Goal: Find contact information: Find contact information

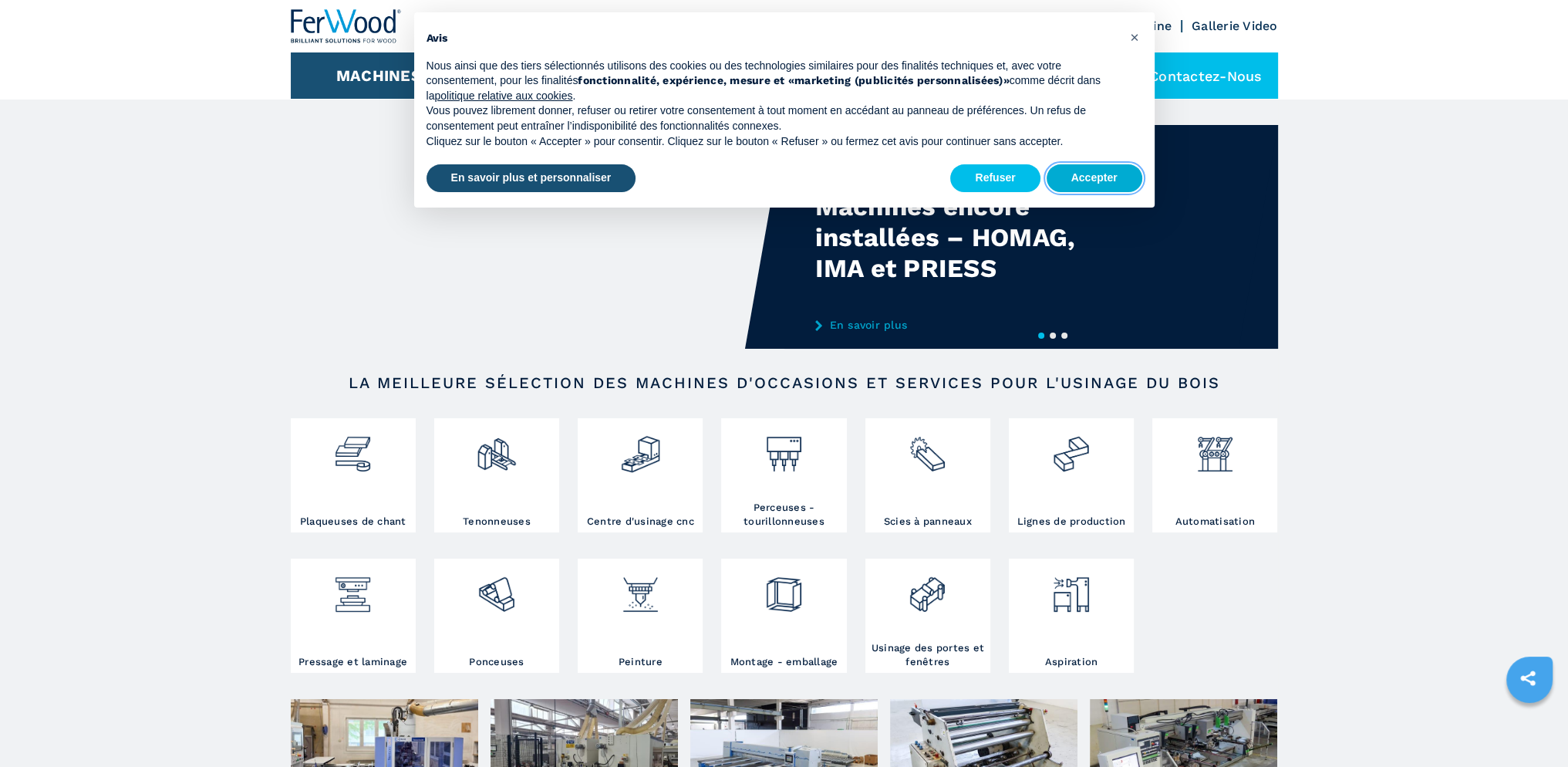
click at [1114, 177] on button "Accepter" at bounding box center [1094, 178] width 96 height 28
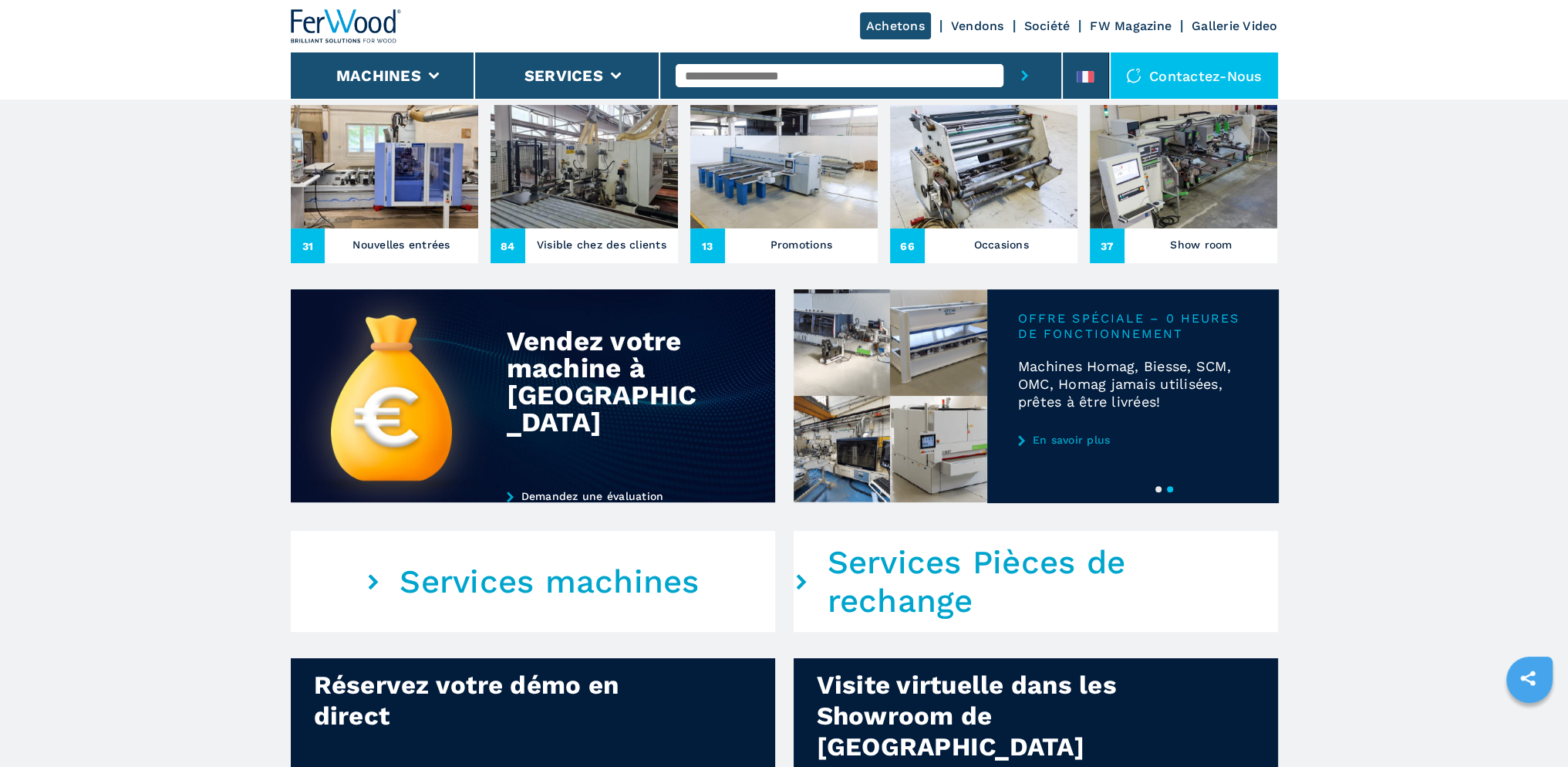
scroll to position [694, 0]
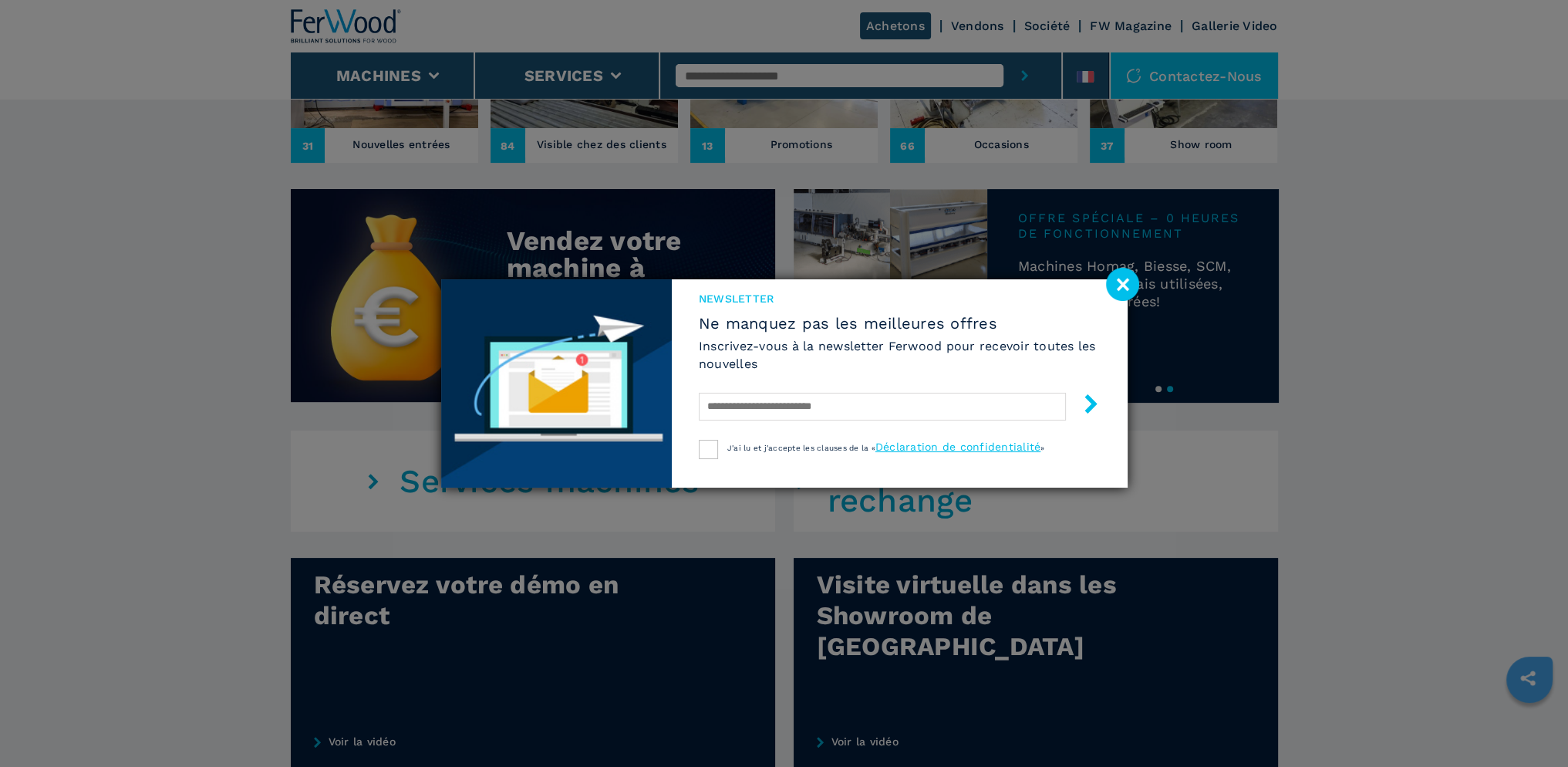
click at [1130, 284] on image at bounding box center [1122, 284] width 33 height 33
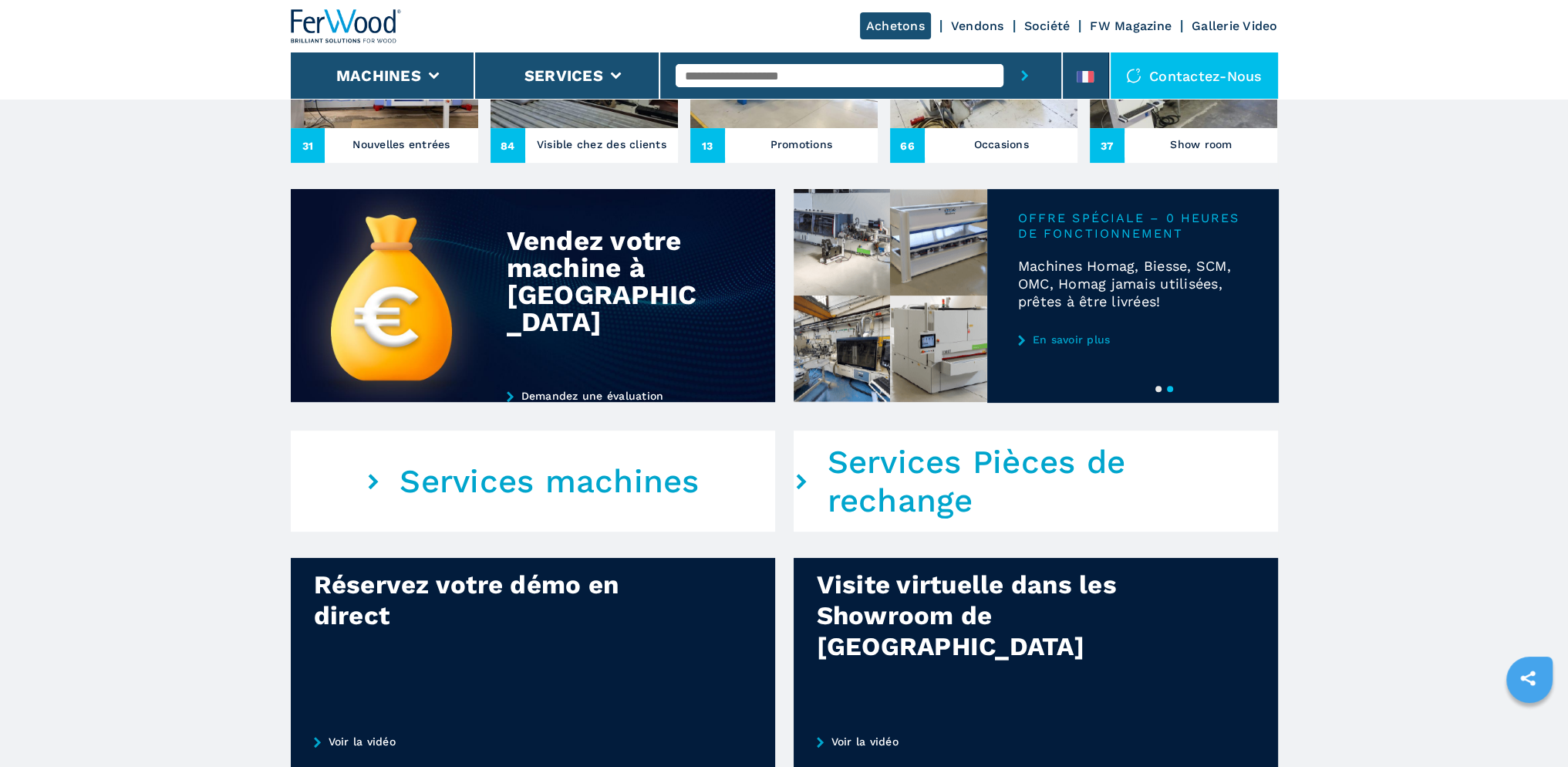
click at [821, 77] on input "text" at bounding box center [839, 75] width 327 height 23
paste input "**********"
type input "**********"
click at [1004, 52] on button "submit-button" at bounding box center [1025, 75] width 42 height 47
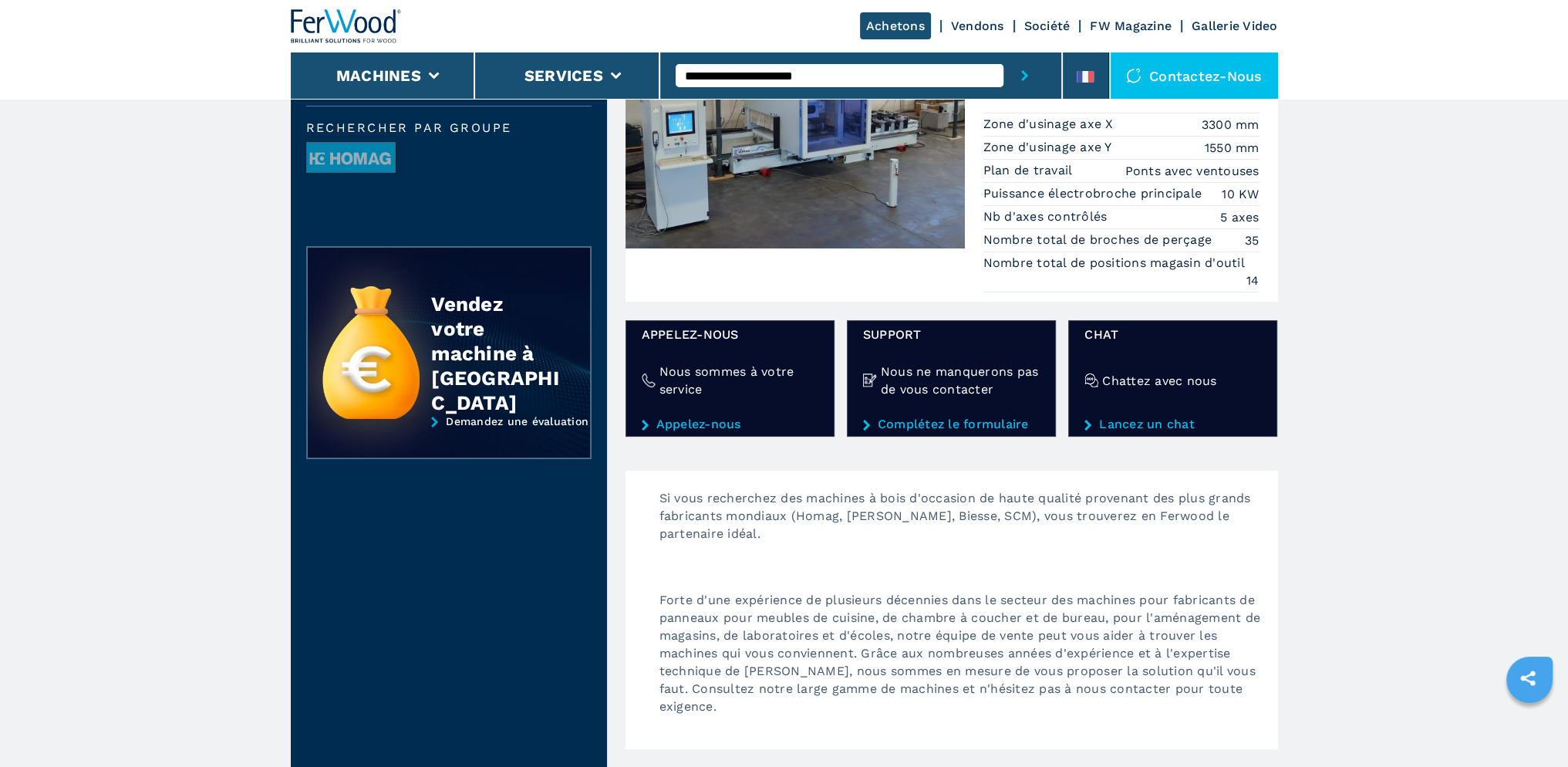
scroll to position [231, 0]
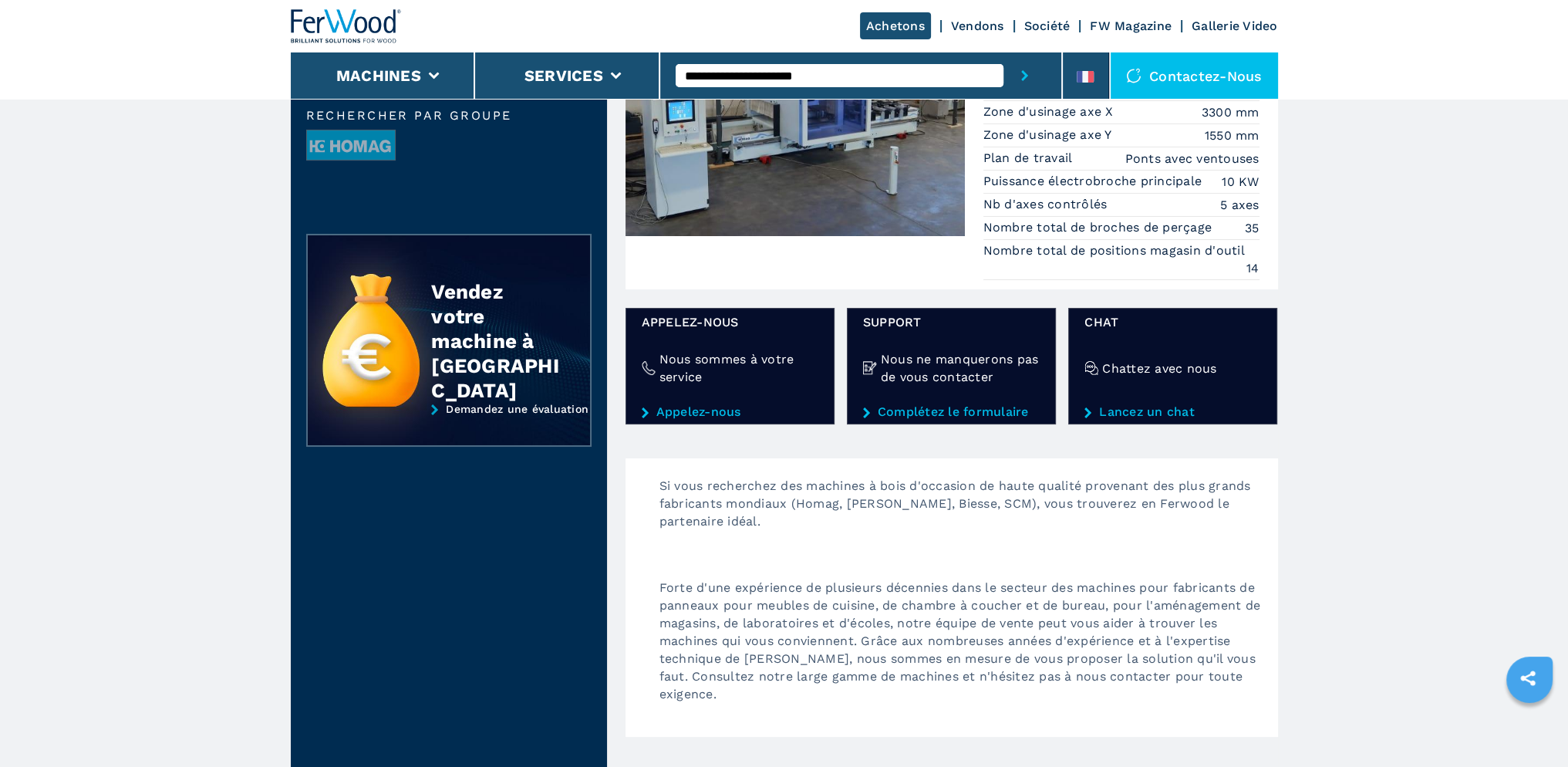
click at [889, 502] on p "Si vous recherchez des machines à bois d'occasion de haute qualité provenant de…" at bounding box center [960, 510] width 634 height 69
click at [778, 494] on p "Si vous recherchez des machines à bois d'occasion de haute qualité provenant de…" at bounding box center [960, 510] width 634 height 69
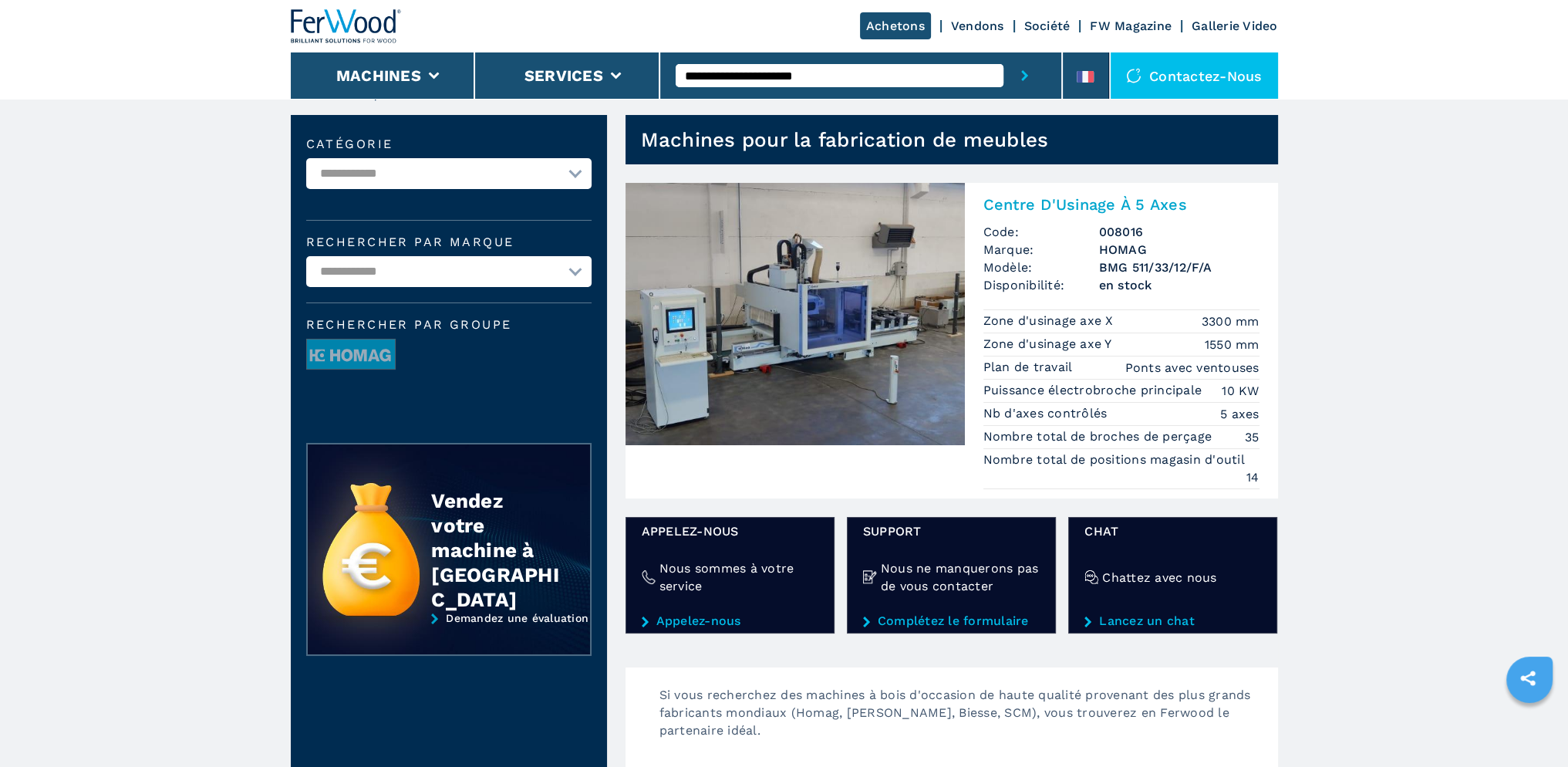
scroll to position [0, 0]
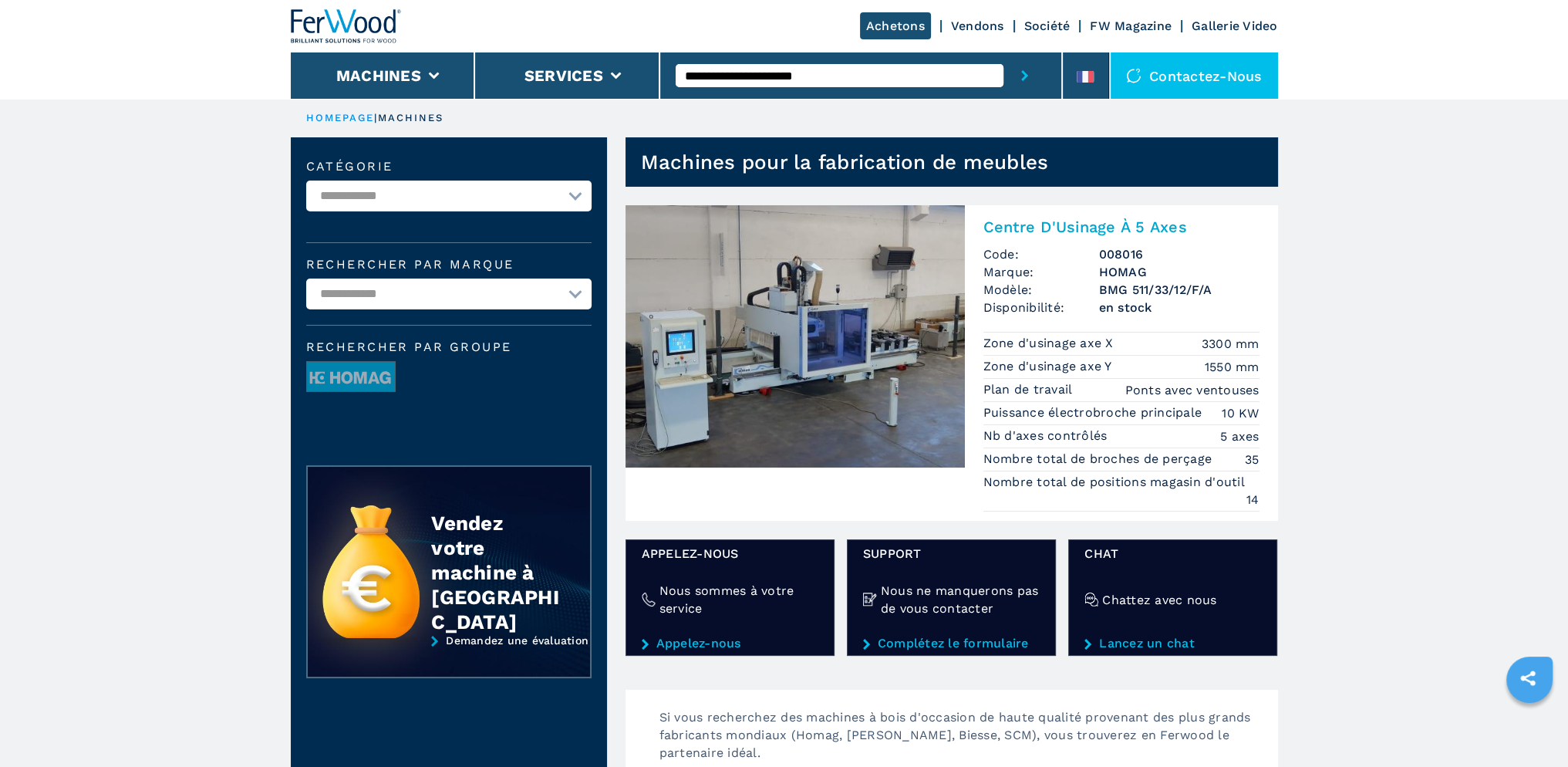
click at [1015, 371] on p "Zone d'usinage axe Y" at bounding box center [1049, 367] width 133 height 17
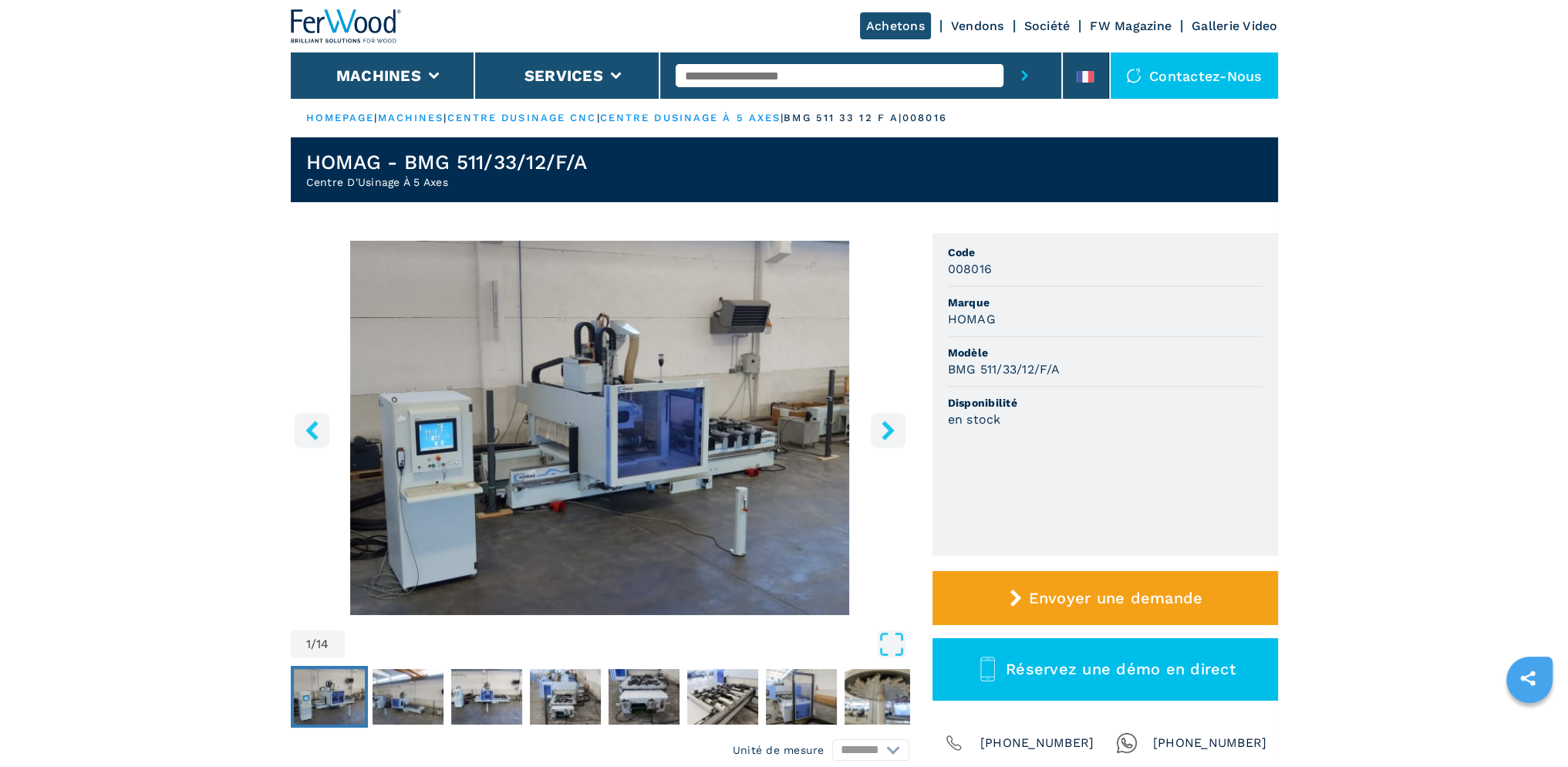
click at [890, 432] on icon "right-button" at bounding box center [888, 430] width 13 height 19
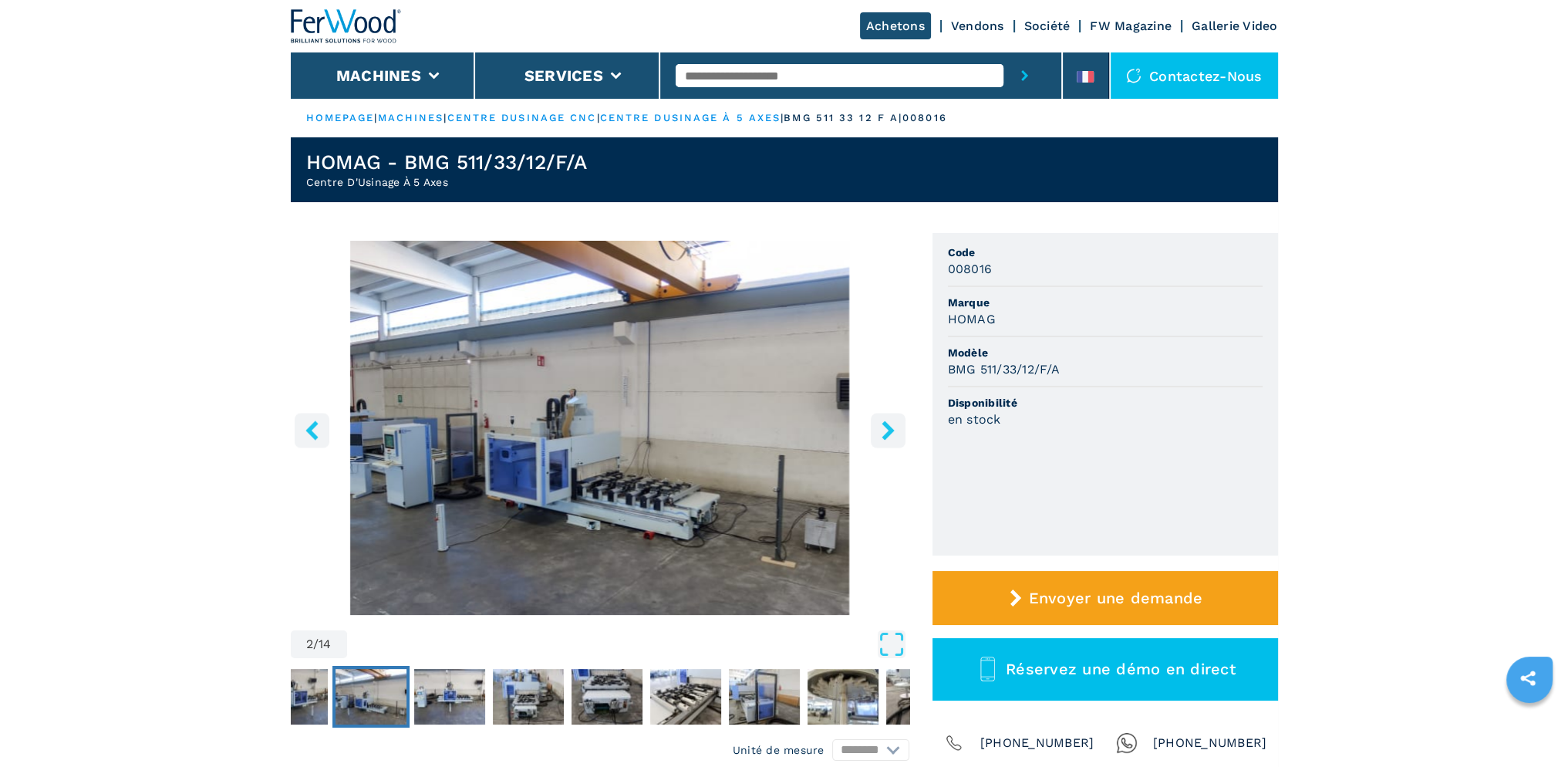
click at [890, 432] on icon "right-button" at bounding box center [888, 430] width 13 height 19
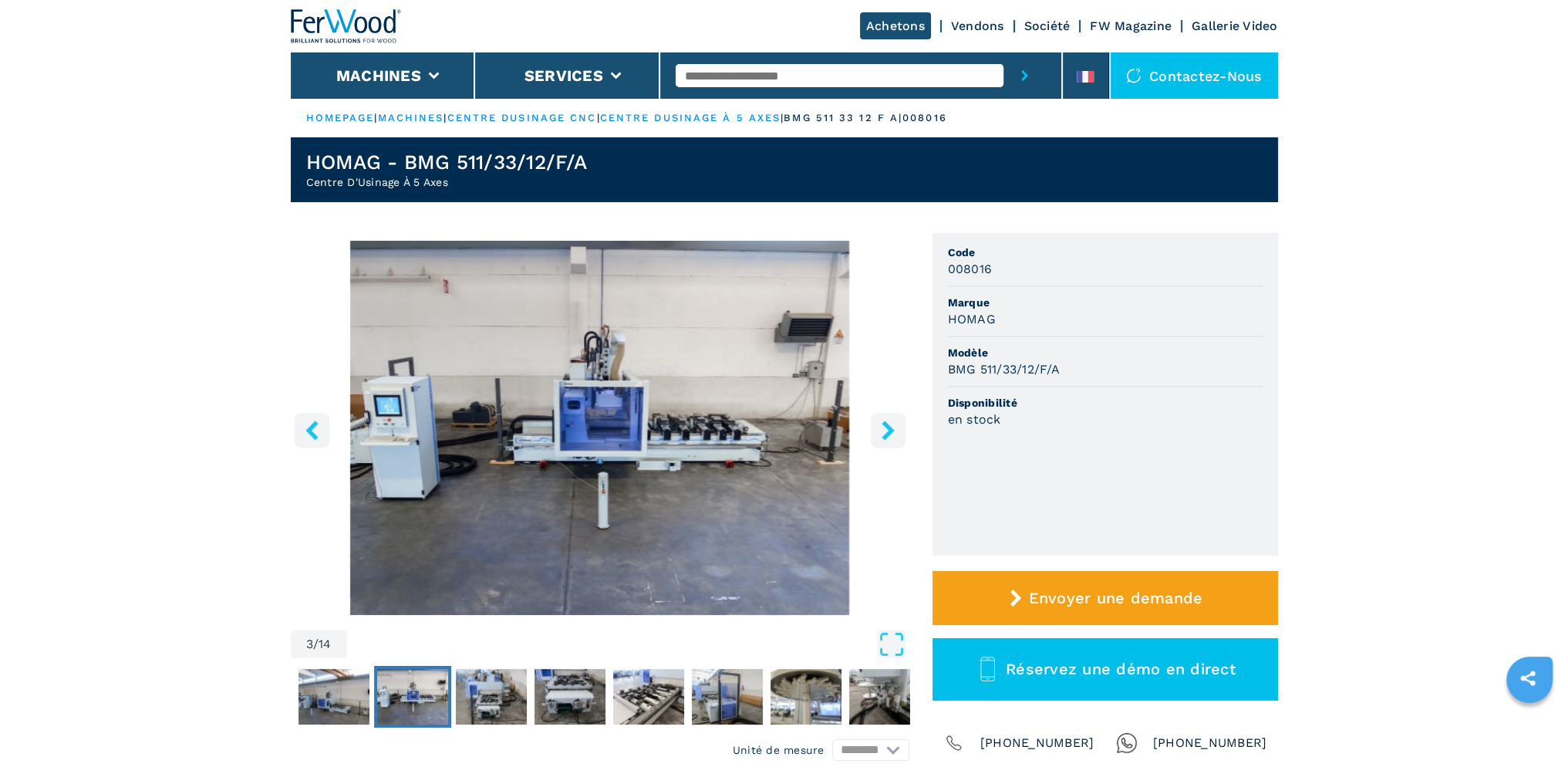
click at [890, 432] on icon "right-button" at bounding box center [888, 430] width 13 height 19
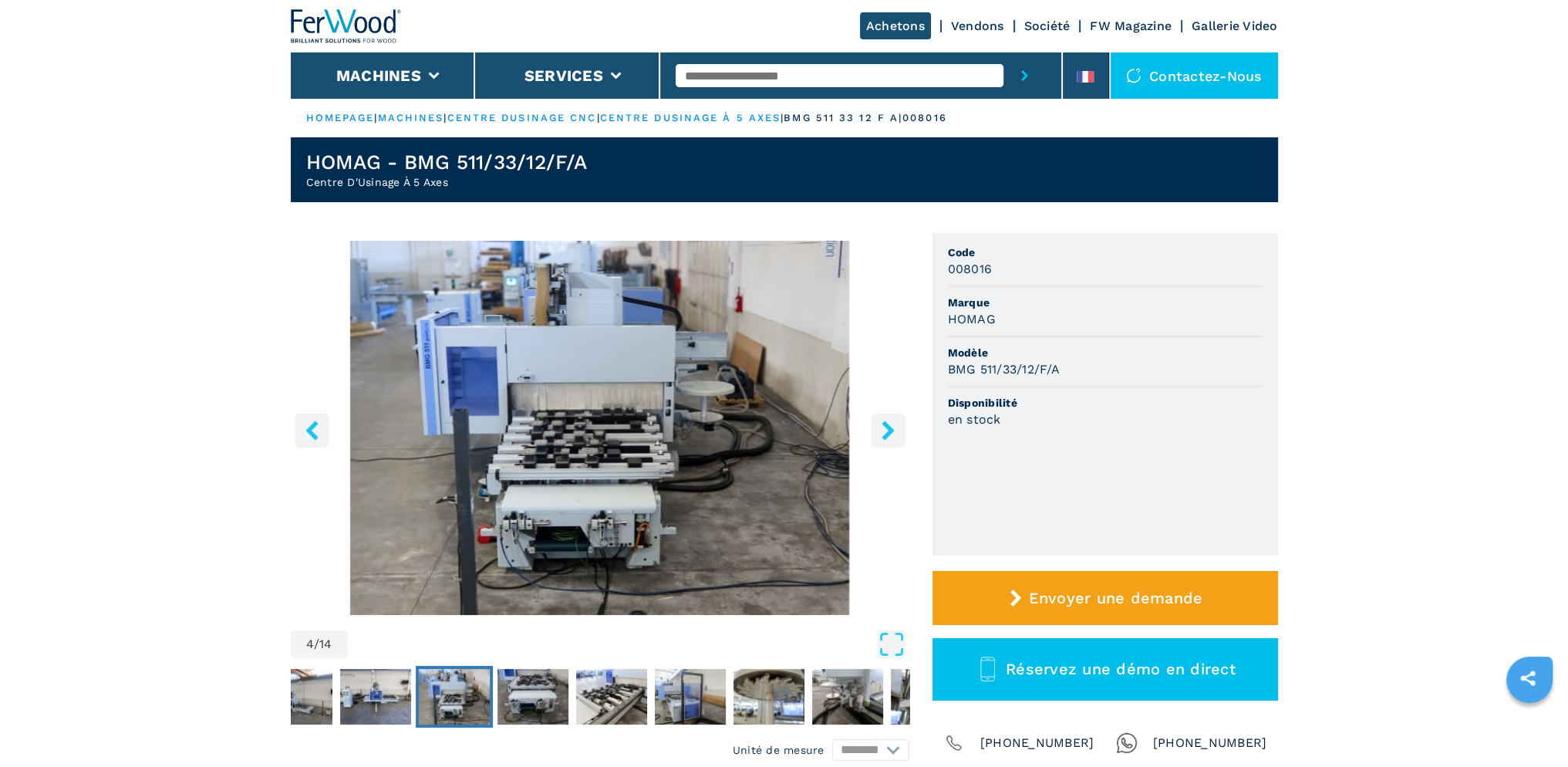
click at [890, 432] on icon "right-button" at bounding box center [888, 430] width 13 height 19
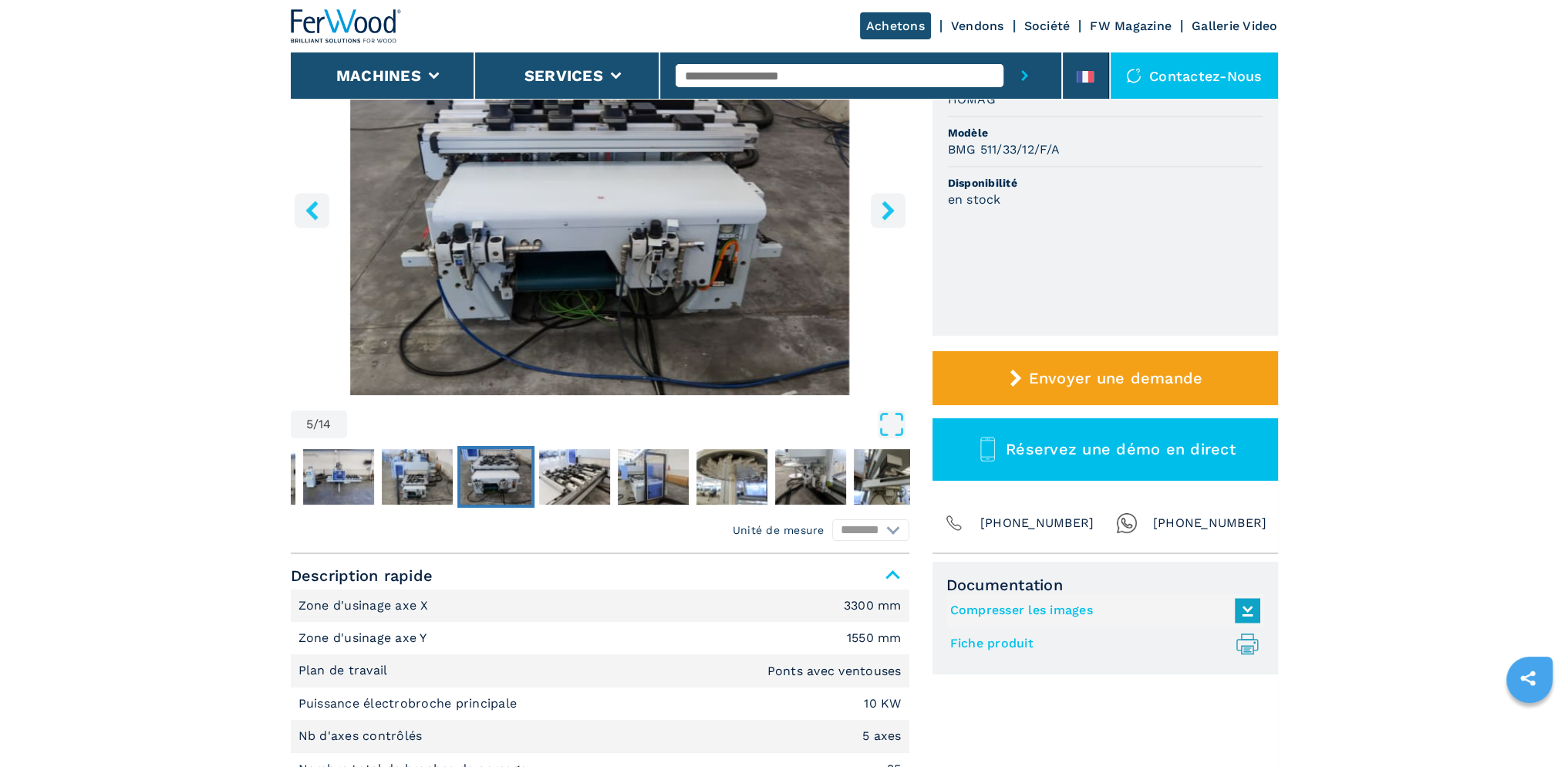
scroll to position [231, 0]
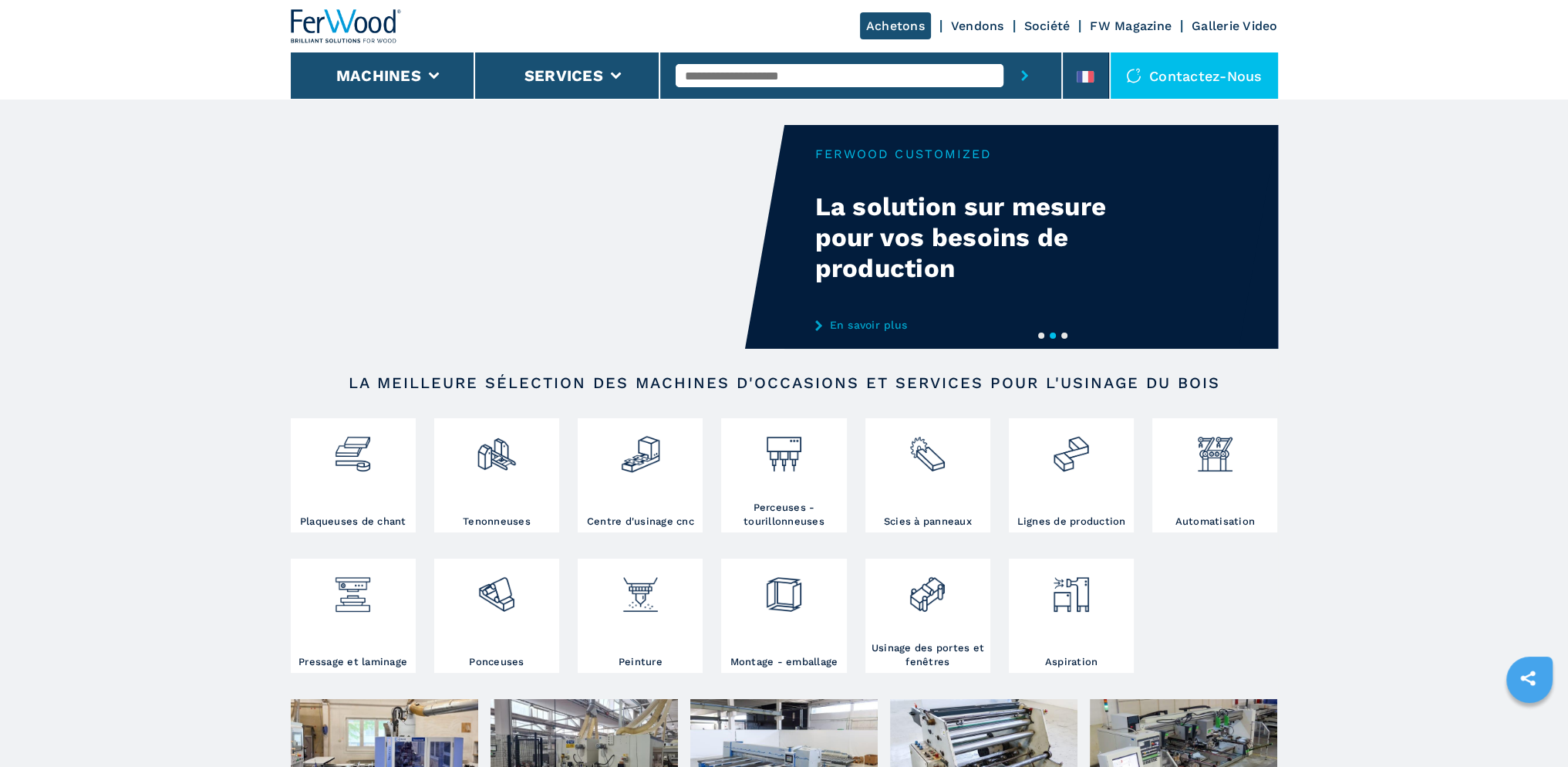
click at [1211, 77] on div "Contactez-nous" at bounding box center [1195, 75] width 168 height 47
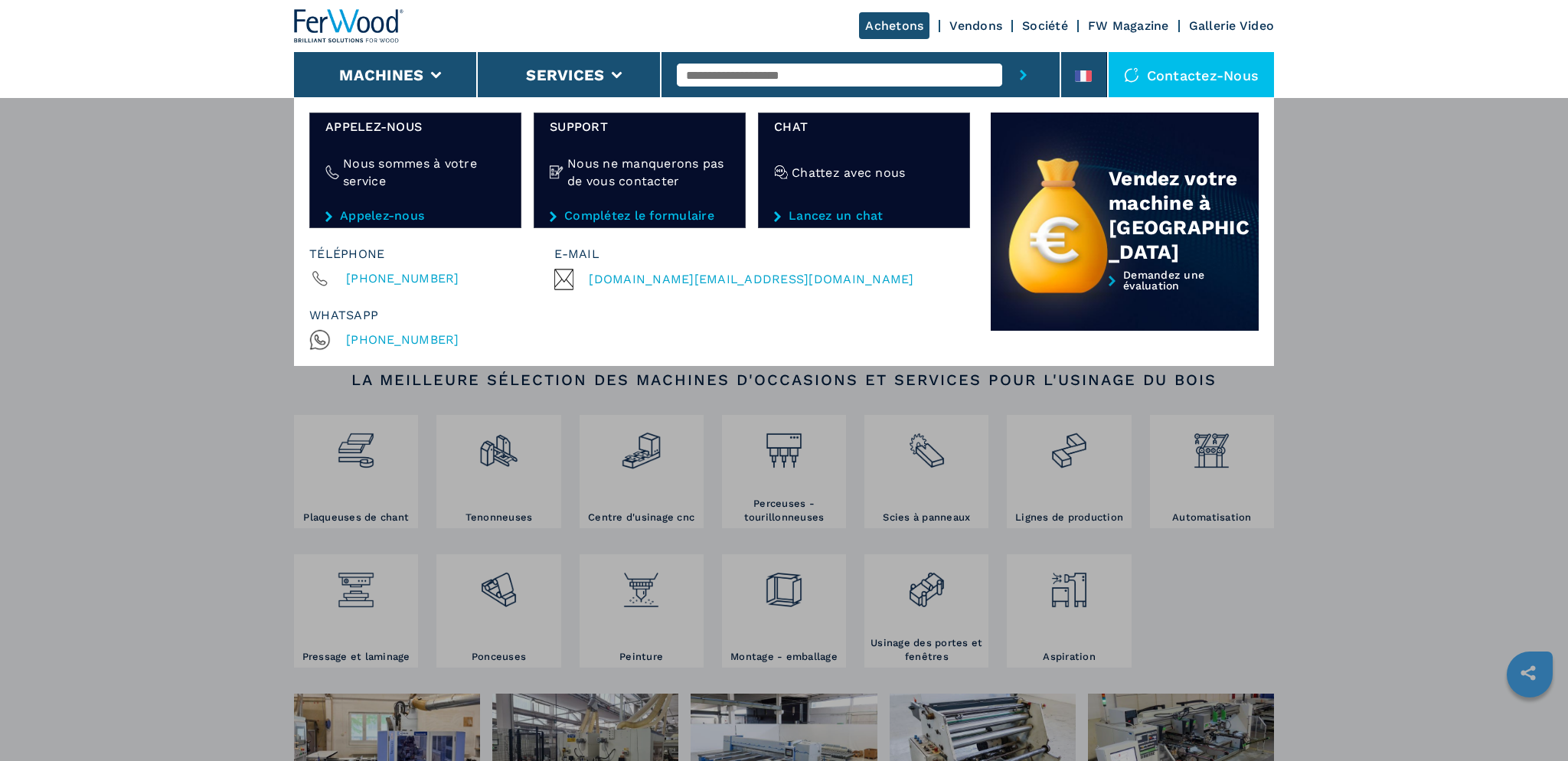
click at [674, 278] on span "[DOMAIN_NAME][EMAIL_ADDRESS][DOMAIN_NAME]" at bounding box center [751, 280] width 325 height 22
